Goal: Information Seeking & Learning: Check status

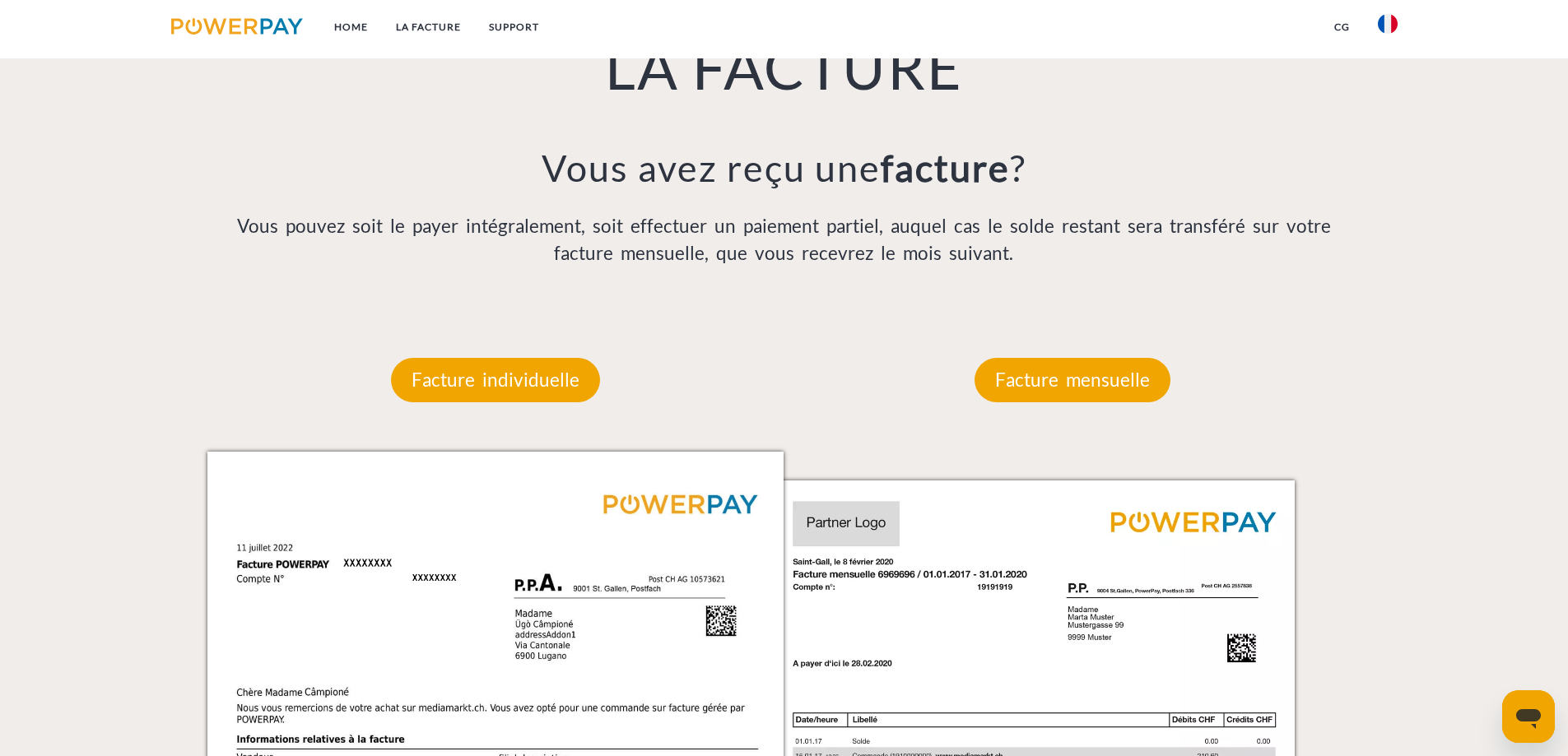
scroll to position [1152, 0]
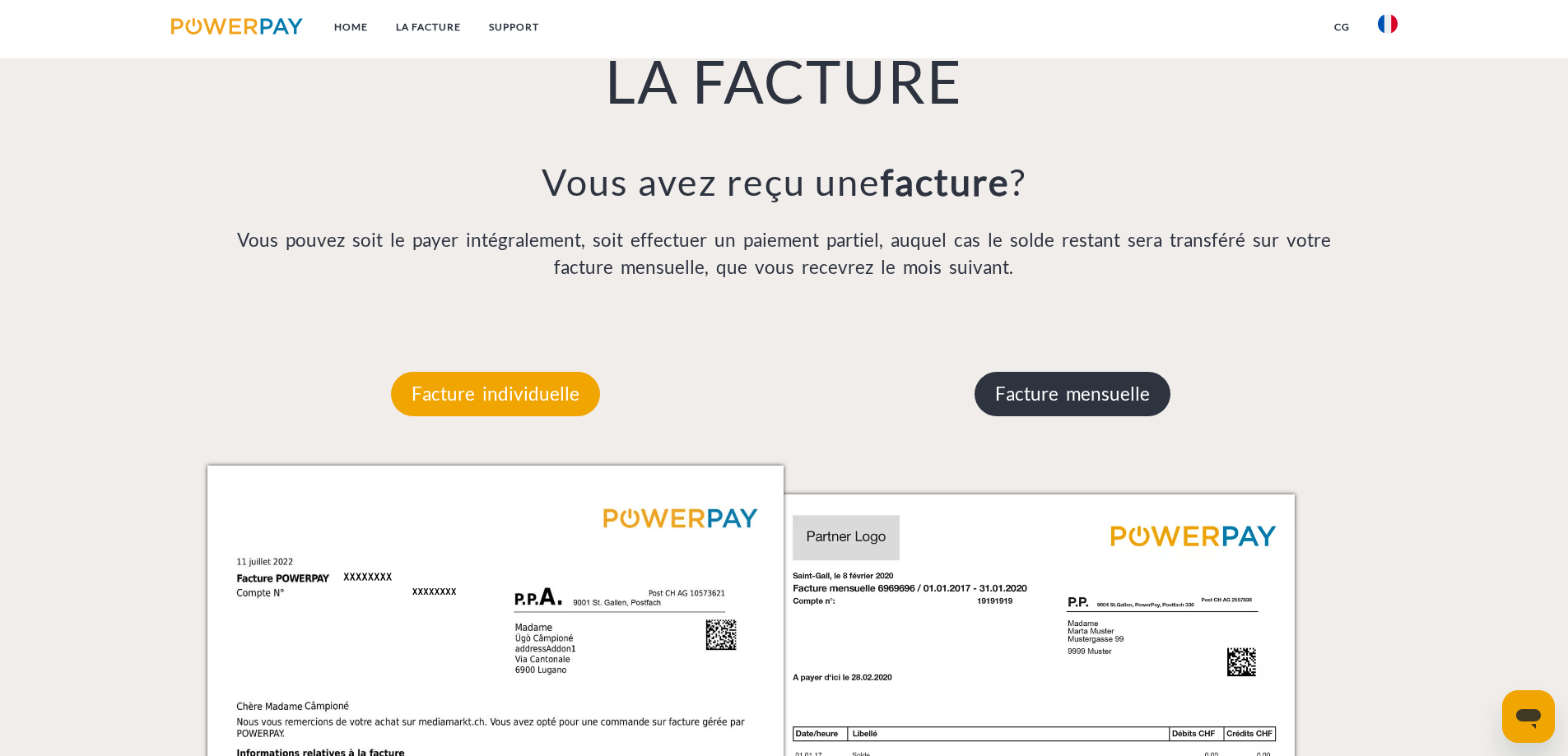
click at [1050, 388] on p "Facture mensuelle" at bounding box center [1073, 394] width 196 height 44
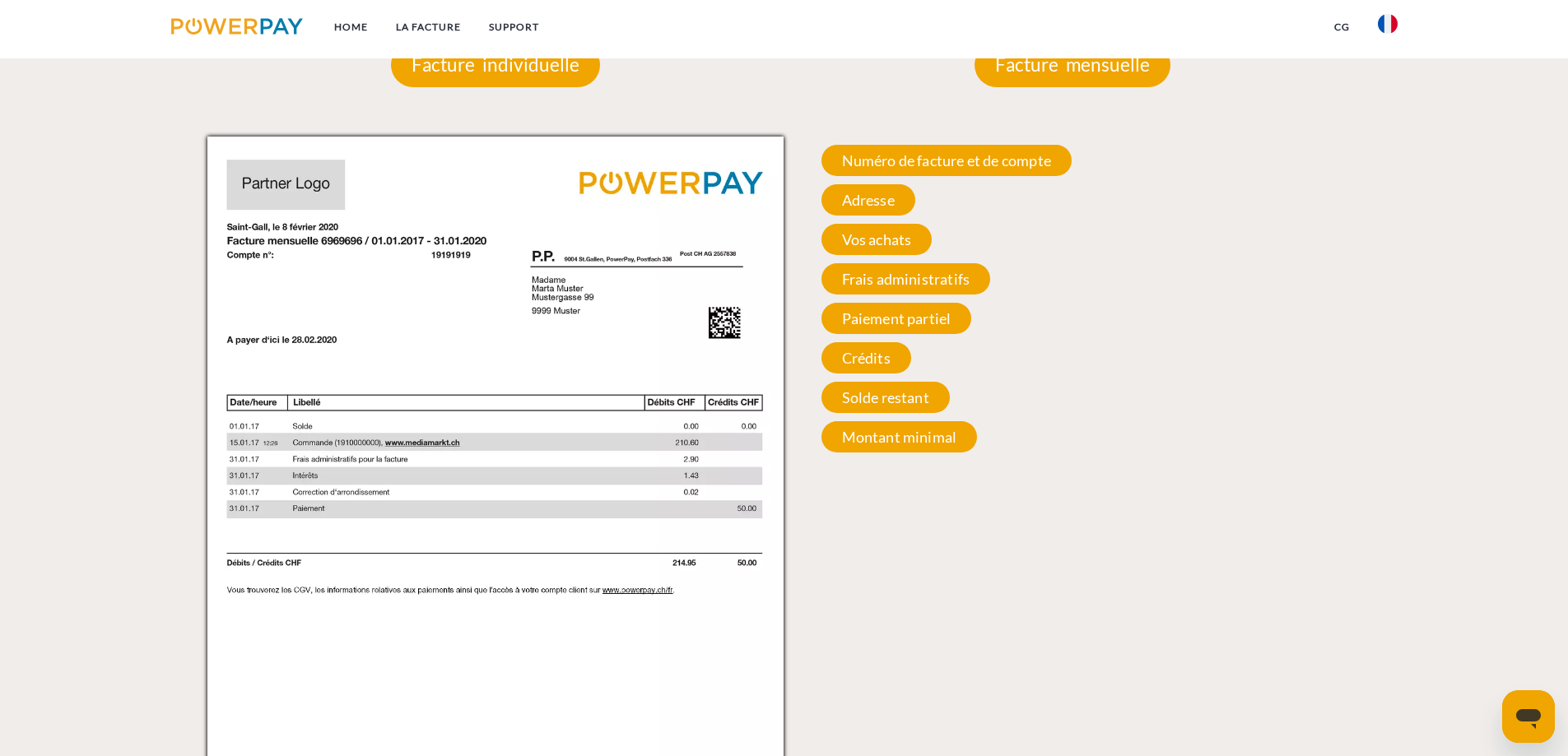
scroll to position [1399, 0]
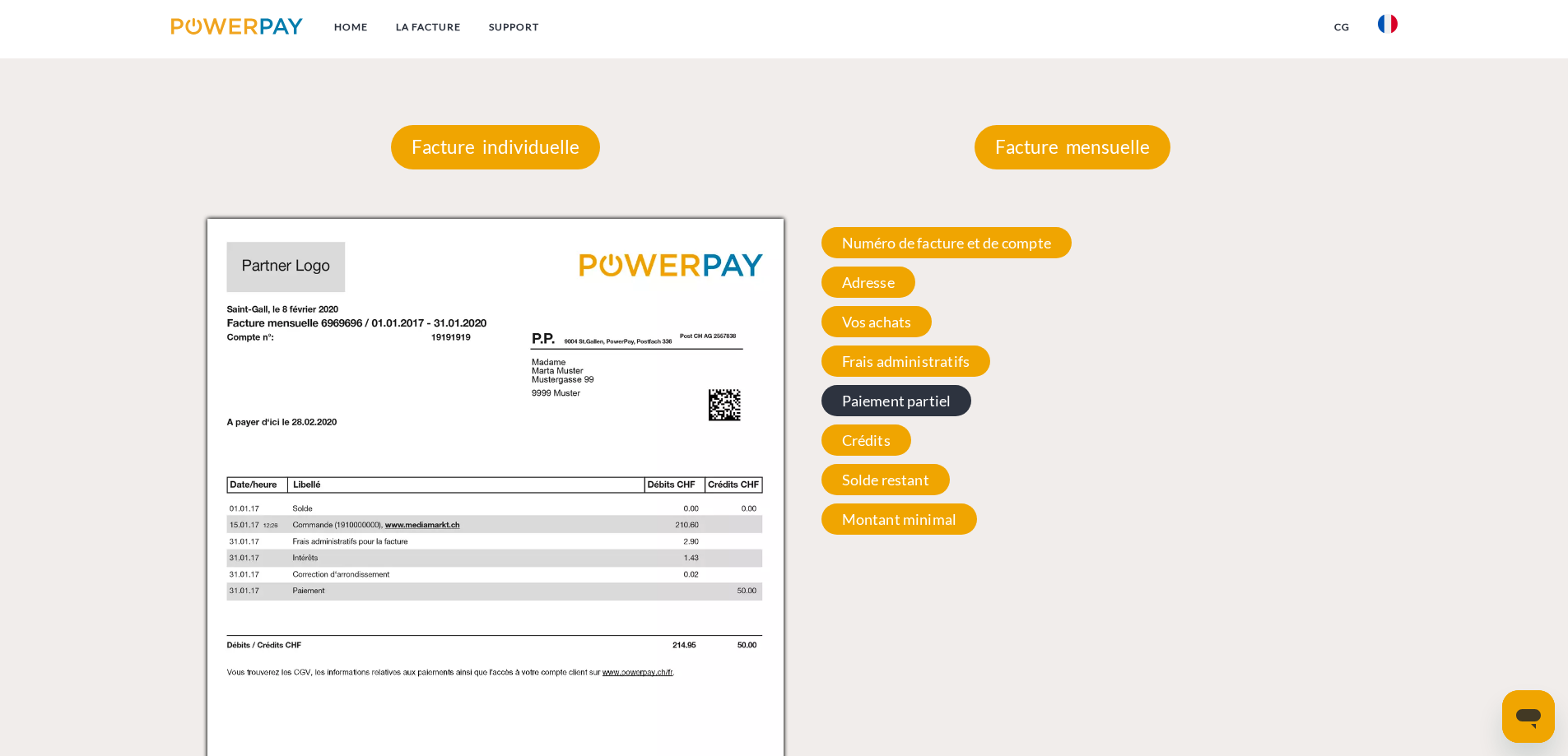
click at [889, 398] on span "Paiement partiel" at bounding box center [897, 400] width 151 height 31
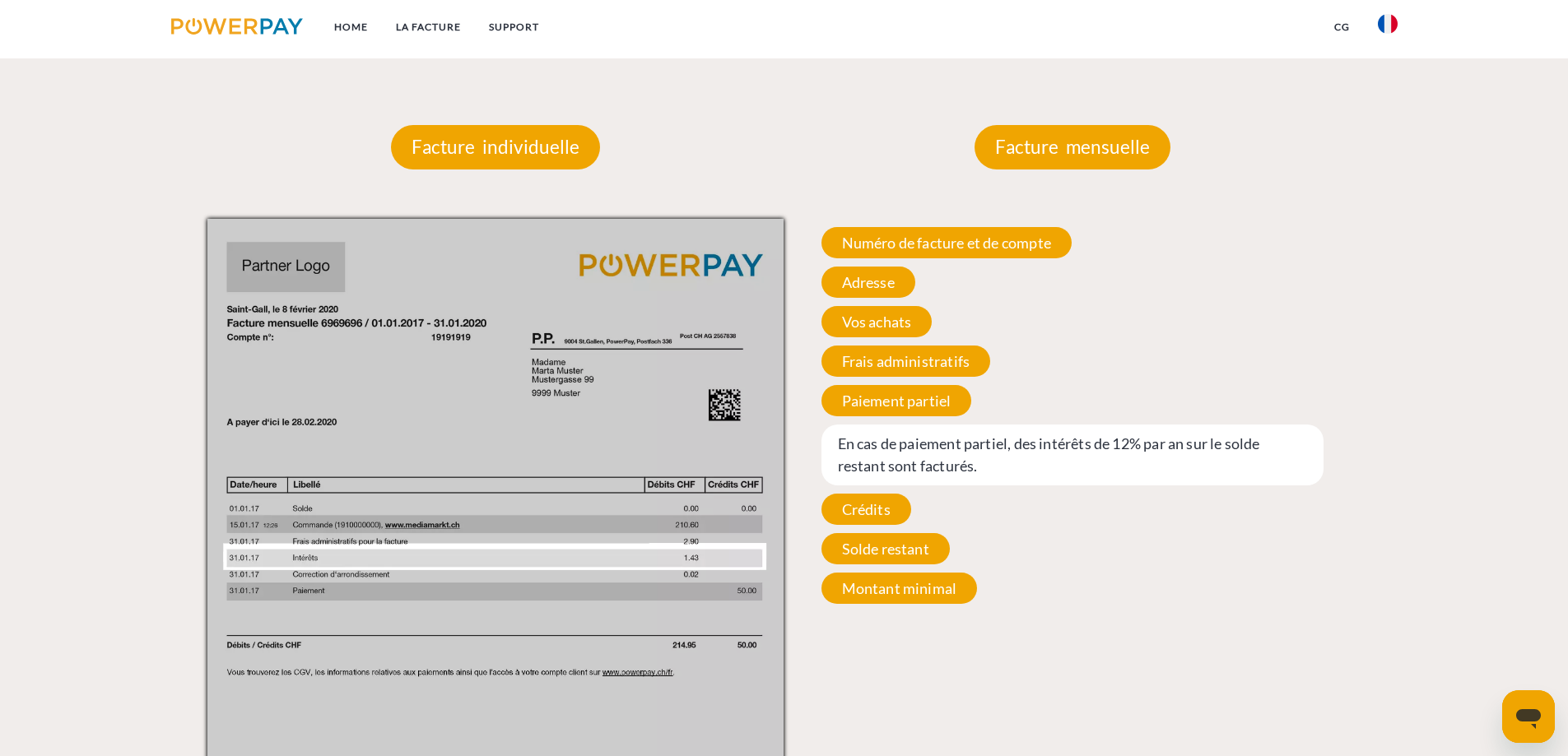
click at [1172, 287] on div "Numéro de facture et de compte Numéro de facture et de compte. Lors d’une prise…" at bounding box center [1073, 416] width 577 height 394
click at [1013, 548] on div "Numéro de facture et de compte Numéro de facture et de compte. Lors d’une prise…" at bounding box center [1073, 416] width 577 height 394
click at [877, 476] on span "En cas de paiement partiel, des intérêts de 12% par an sur le solde restant son…" at bounding box center [1073, 455] width 503 height 61
click at [857, 505] on span "Crédits" at bounding box center [867, 509] width 90 height 31
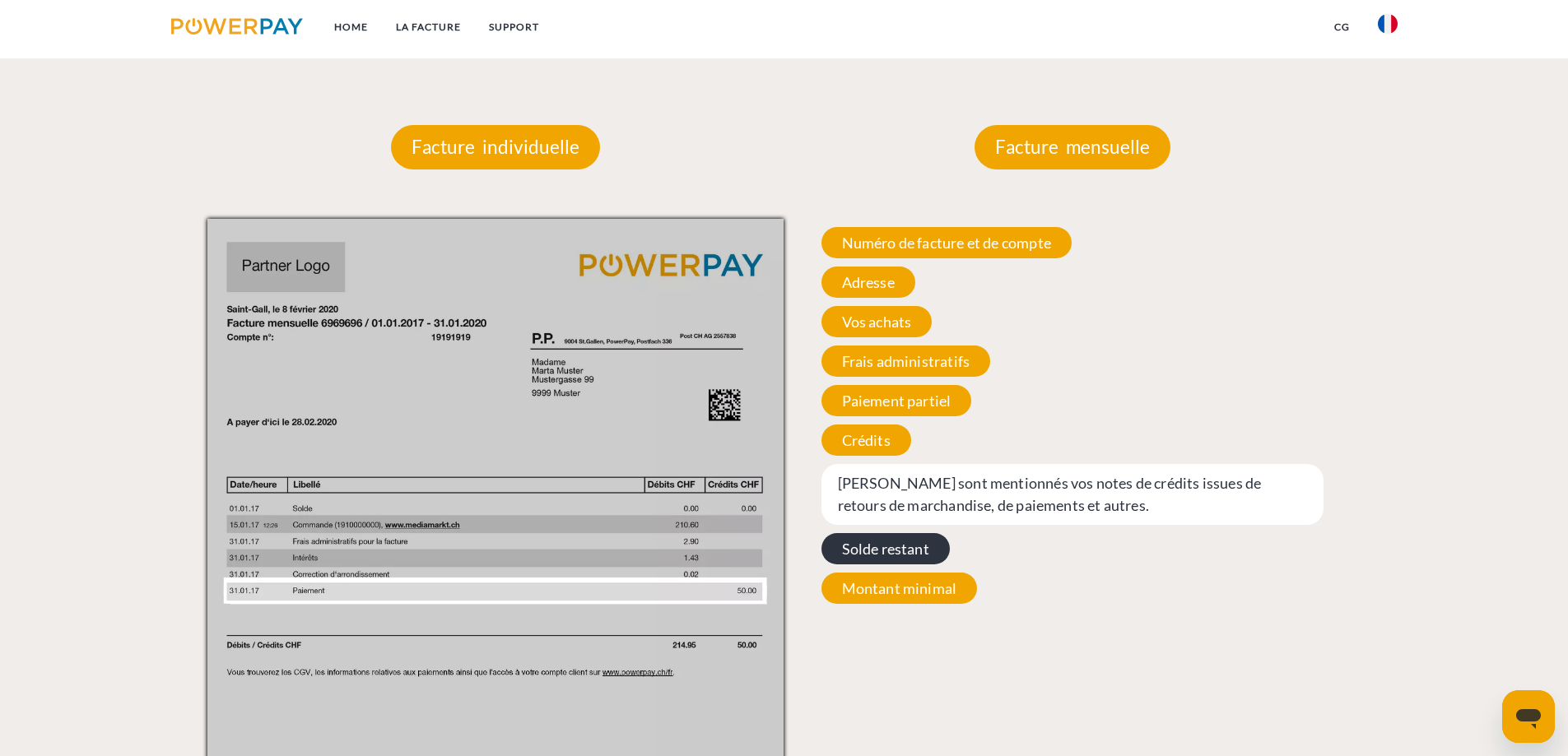
click at [882, 556] on span "Solde restant" at bounding box center [886, 548] width 129 height 31
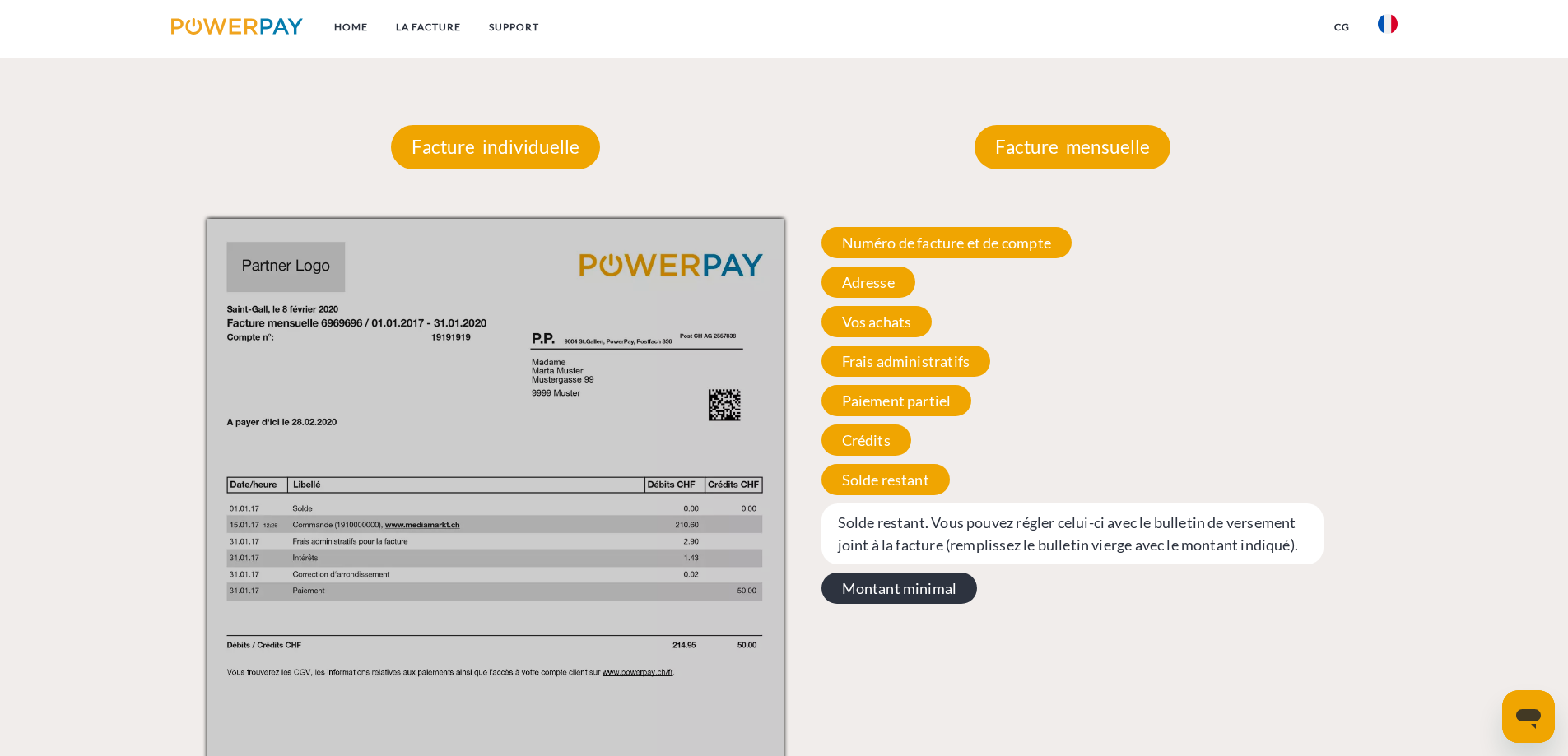
click at [872, 590] on span "Montant minimal" at bounding box center [900, 588] width 156 height 31
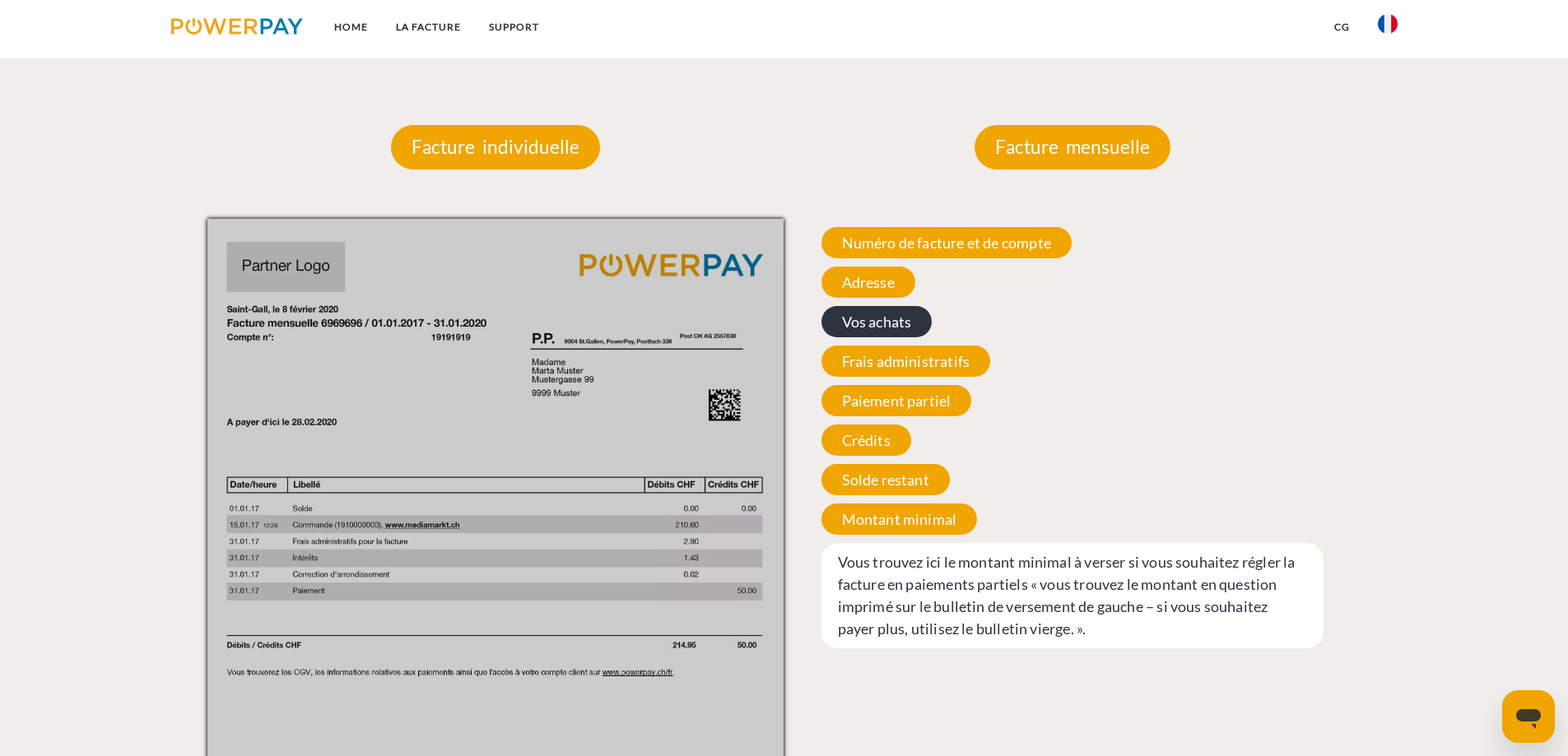
click at [885, 331] on span "Vos achats" at bounding box center [878, 322] width 111 height 31
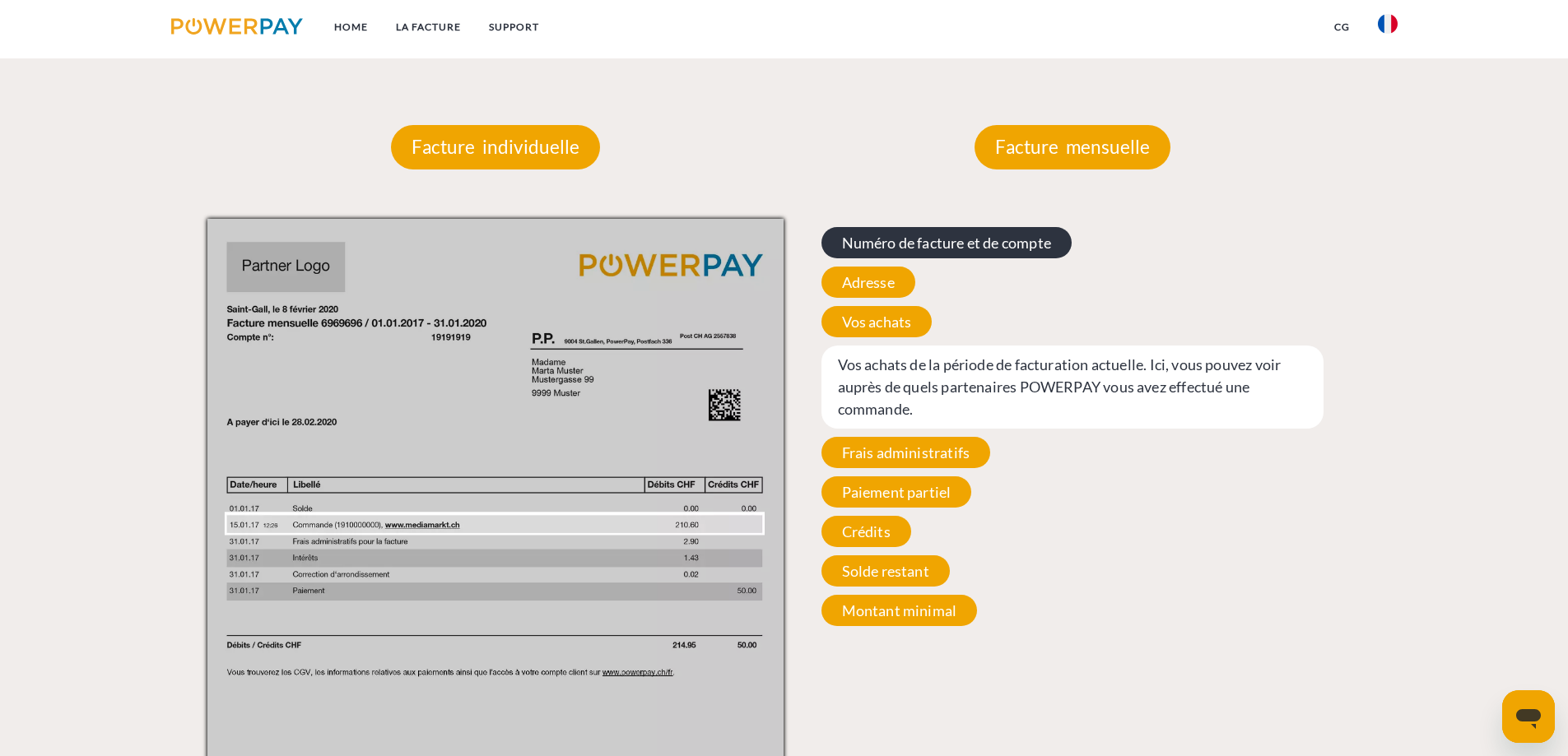
click at [880, 256] on span "Numéro de facture et de compte" at bounding box center [947, 243] width 250 height 31
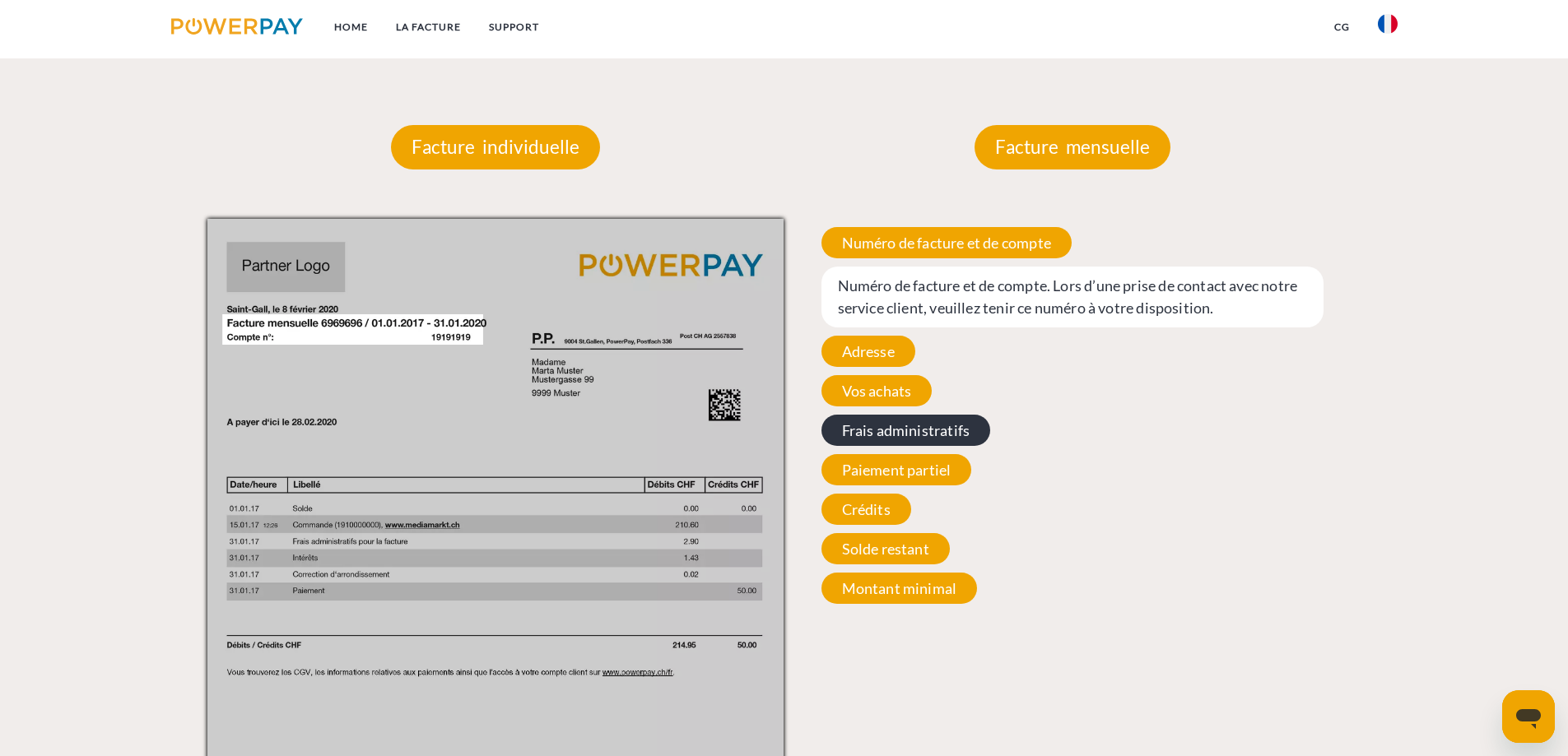
click at [845, 433] on span "Frais administratifs" at bounding box center [906, 430] width 170 height 31
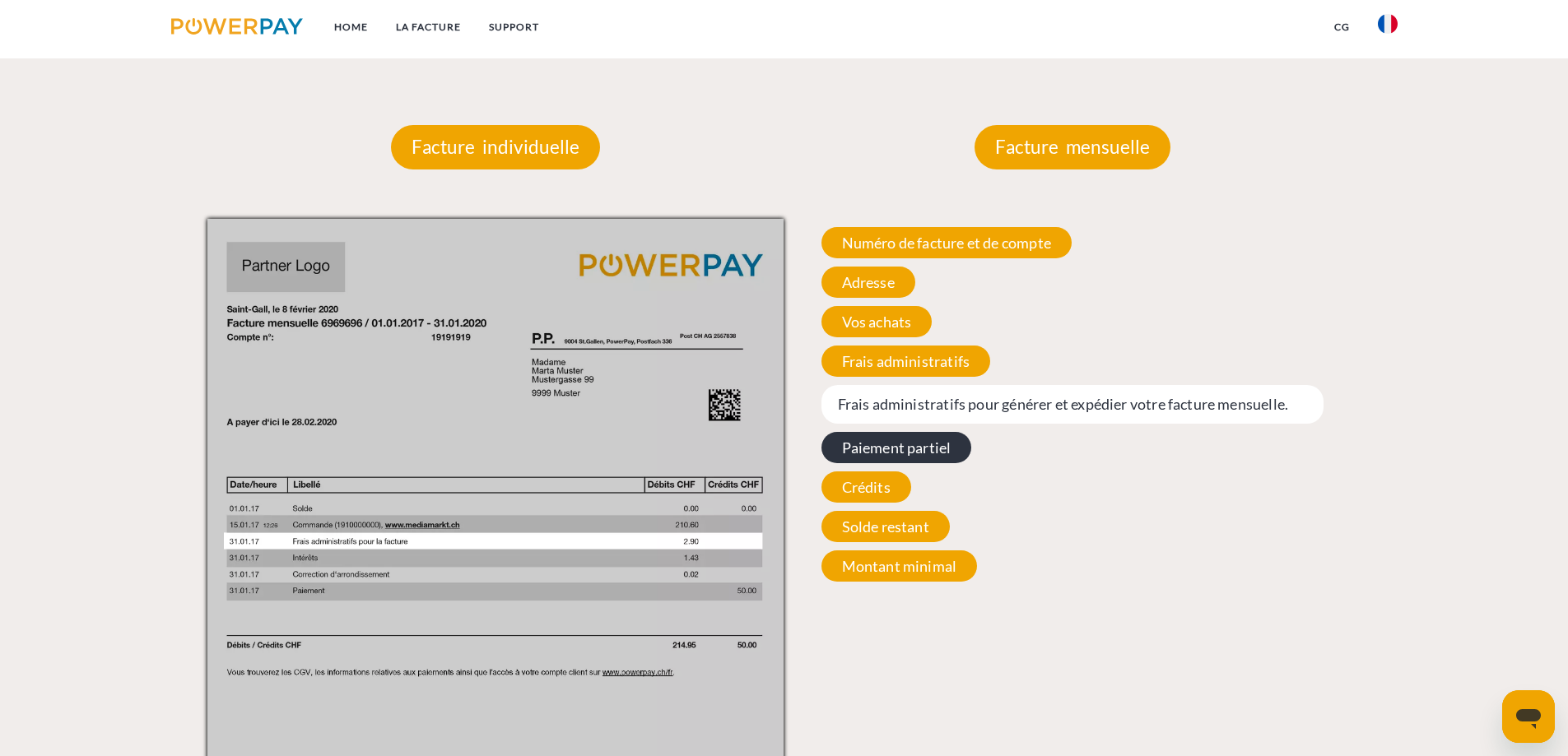
click at [852, 449] on span "Paiement partiel" at bounding box center [897, 448] width 151 height 31
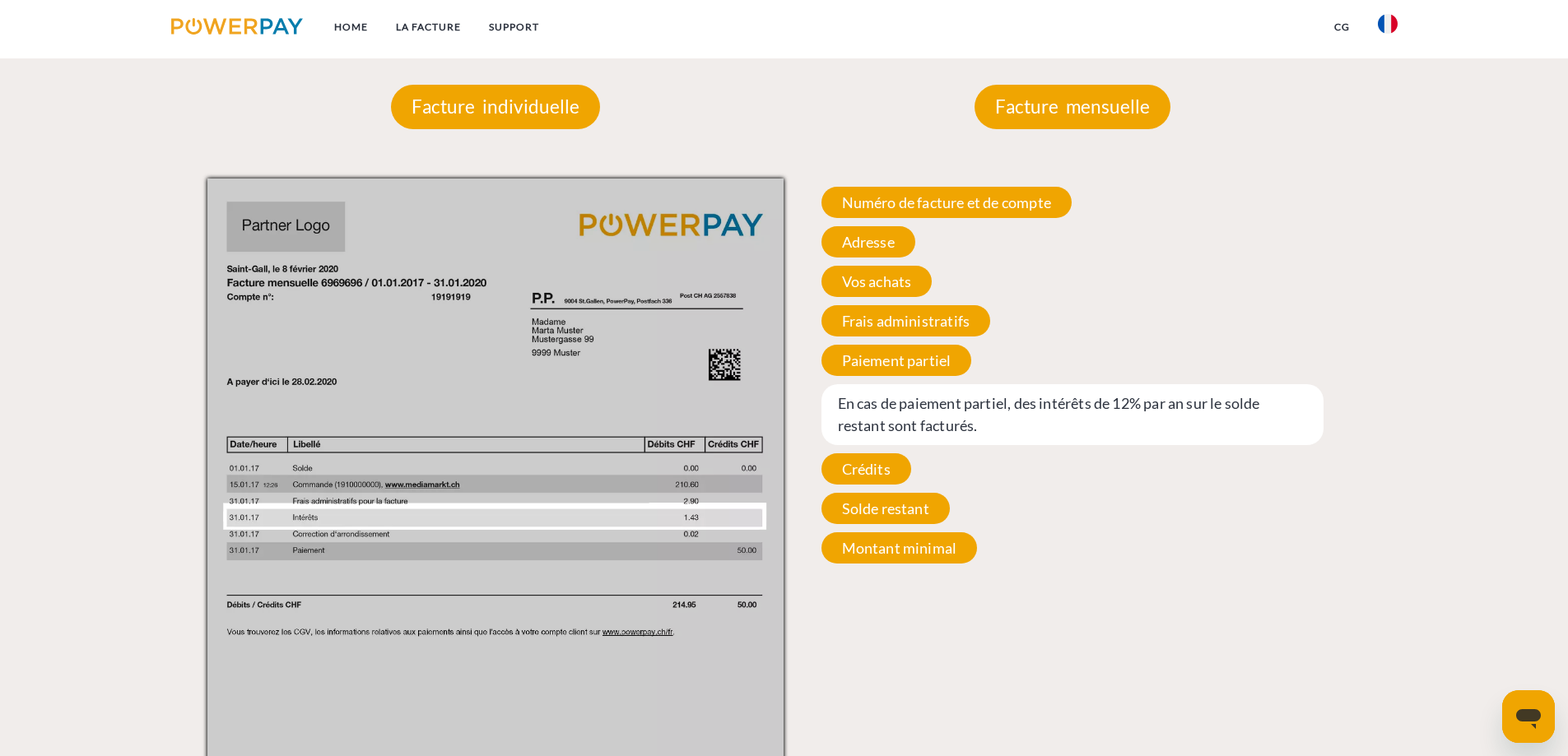
scroll to position [1481, 0]
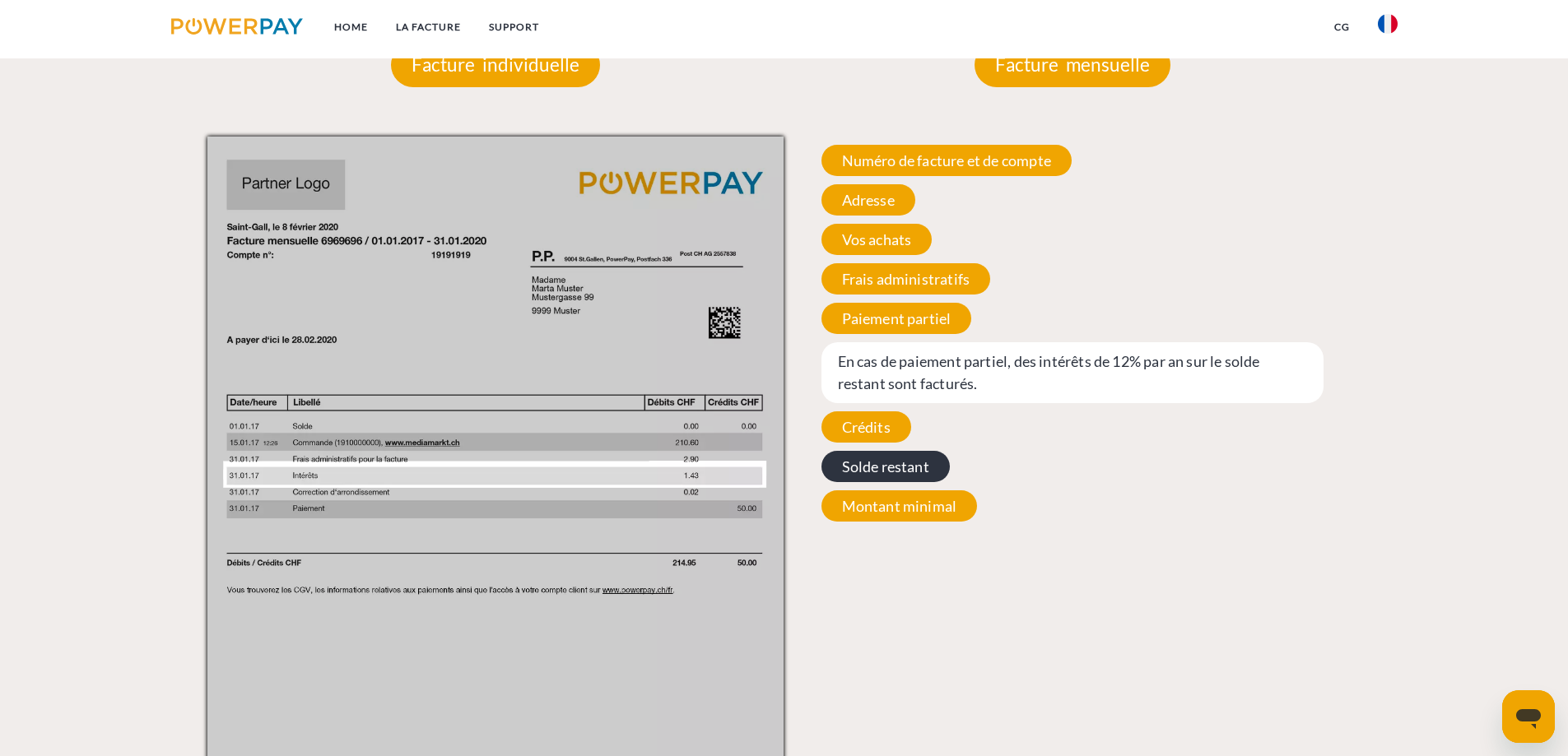
click at [878, 475] on span "Solde restant" at bounding box center [886, 467] width 129 height 31
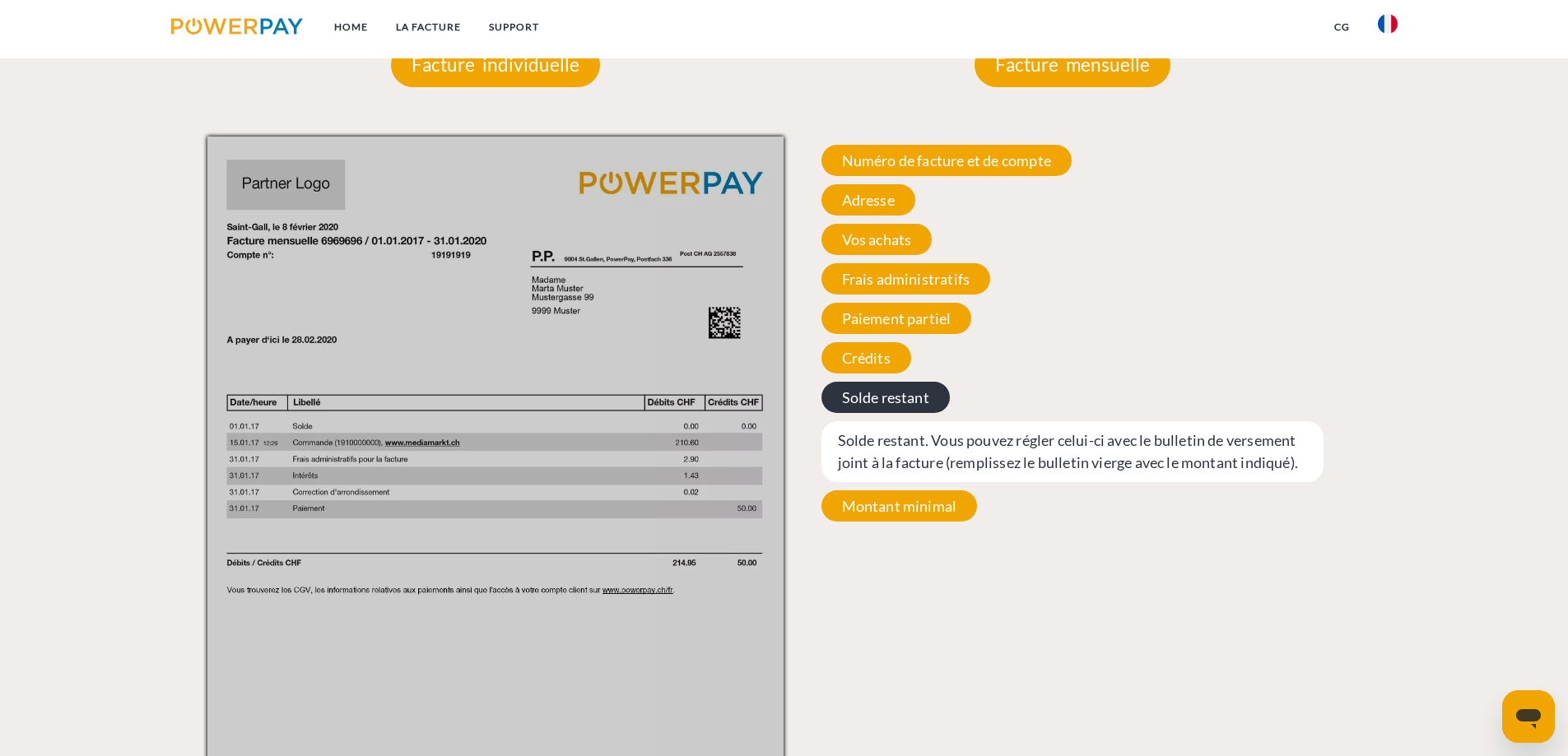
click at [922, 413] on span "Solde restant" at bounding box center [886, 397] width 129 height 31
click at [921, 407] on span "Solde restant" at bounding box center [886, 397] width 129 height 31
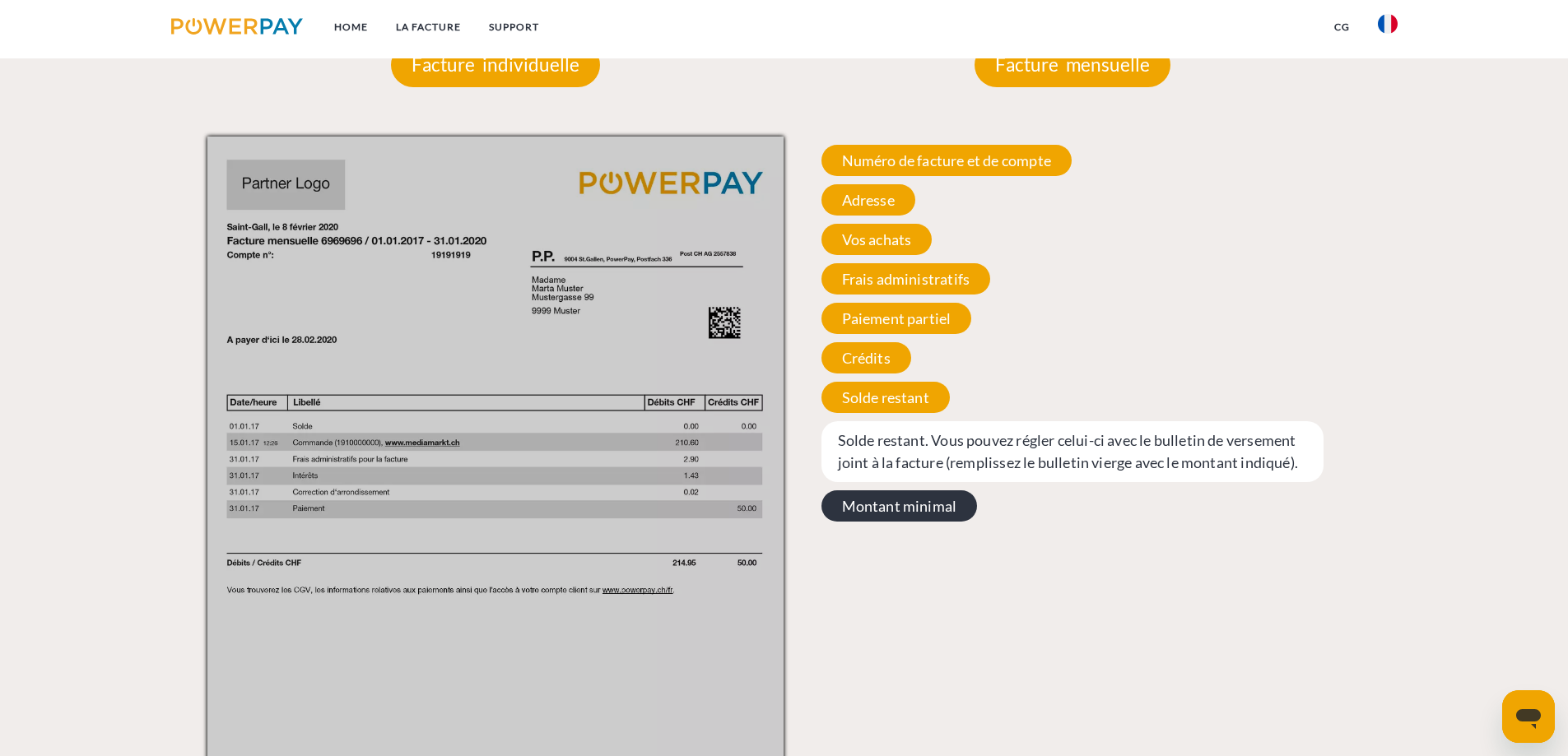
click at [912, 504] on span "Montant minimal" at bounding box center [900, 506] width 156 height 31
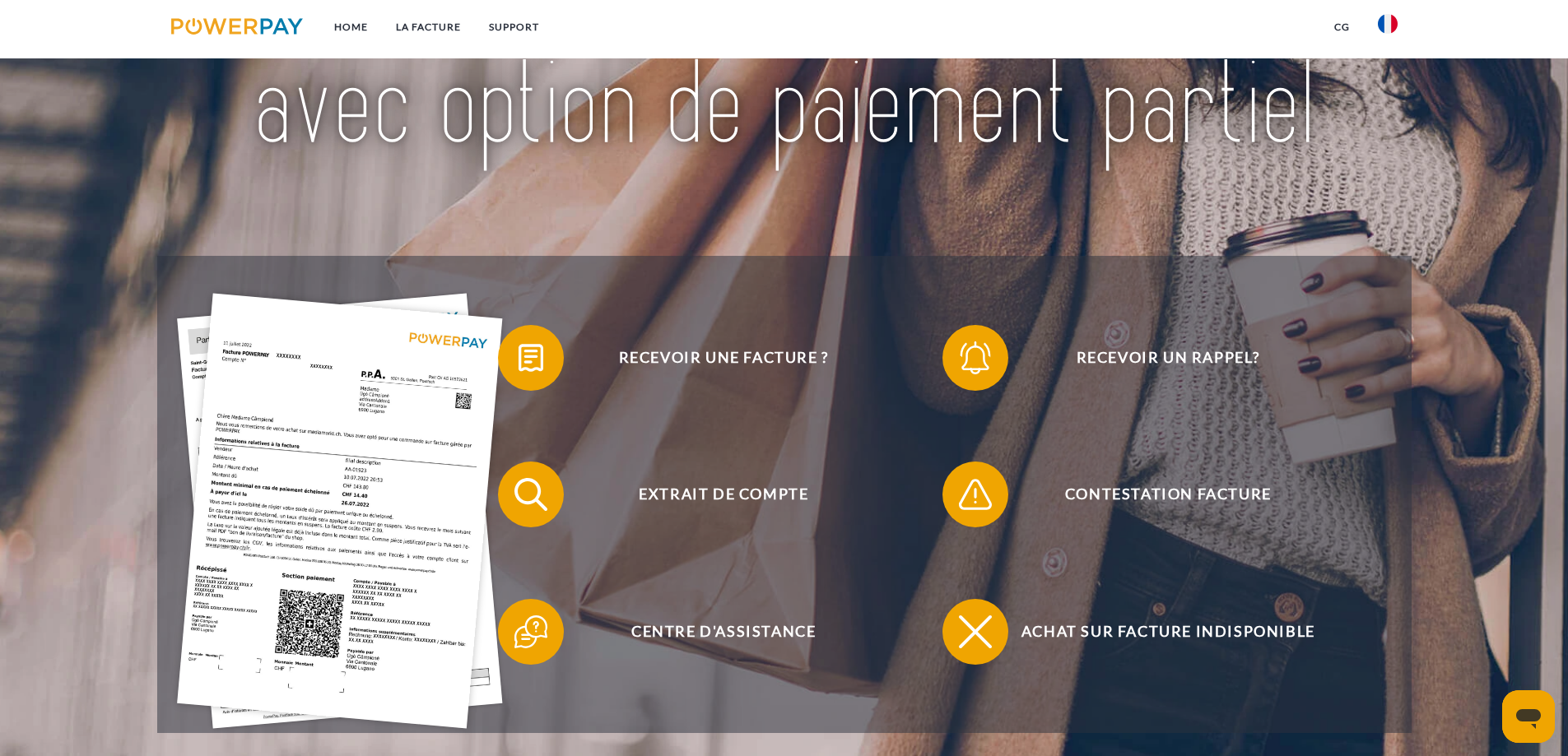
scroll to position [247, 0]
